Goal: Check status

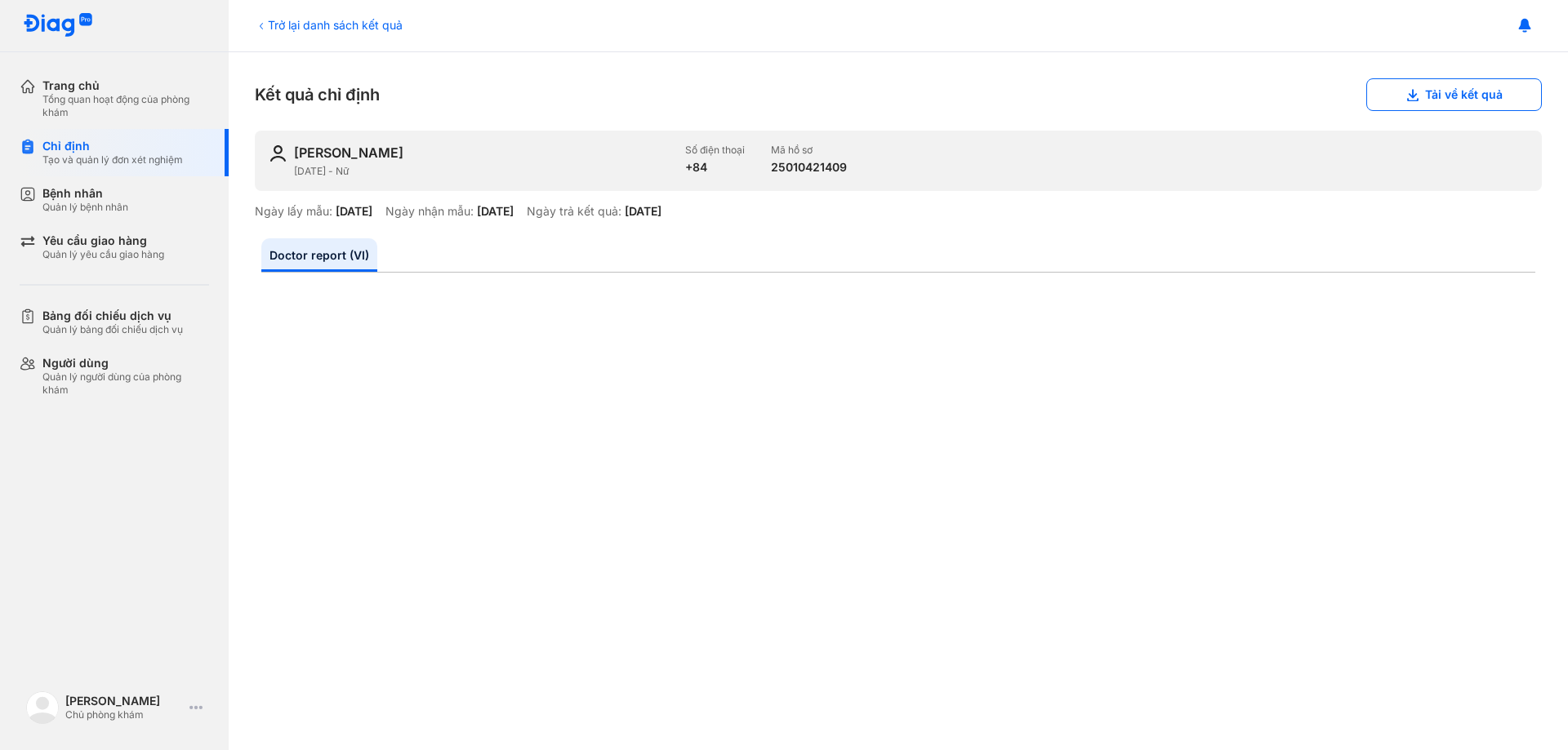
click at [339, 29] on div "Trở lại danh sách kết quả" at bounding box center [329, 24] width 148 height 17
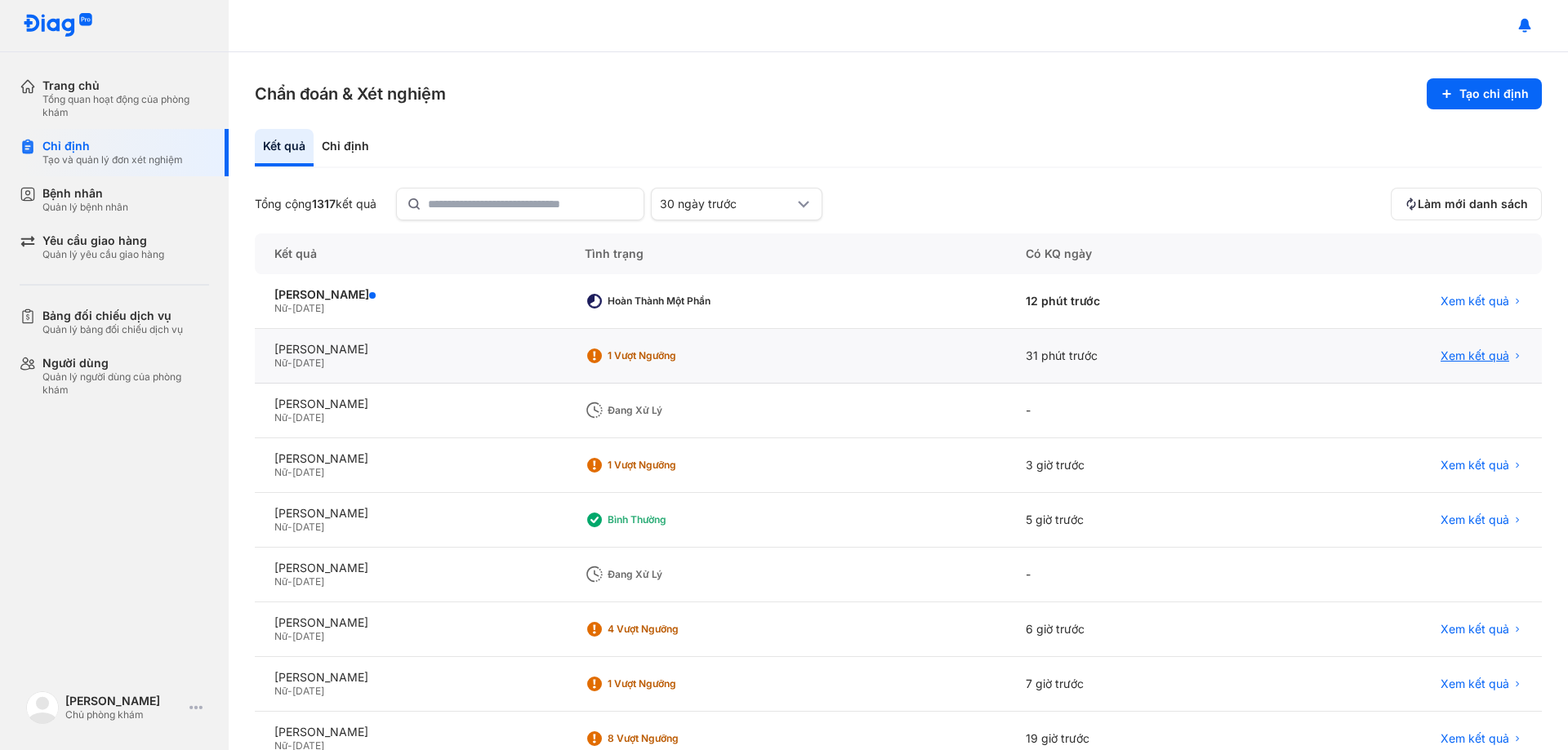
click at [1462, 355] on span "Xem kết quả" at bounding box center [1474, 356] width 68 height 15
